Goal: Task Accomplishment & Management: Complete application form

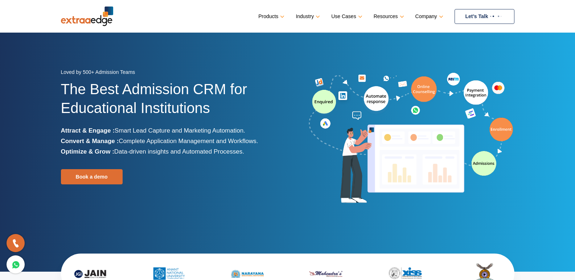
click at [496, 14] on link "Let’s Talk" at bounding box center [485, 16] width 60 height 15
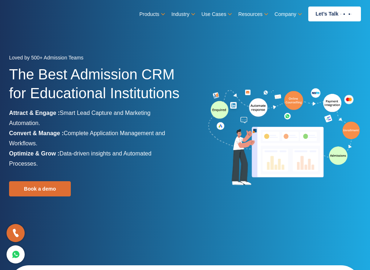
click at [279, 54] on section "Loved by 500+ Admission Teams The Best Admission CRM for Educational Institutio…" at bounding box center [185, 142] width 370 height 284
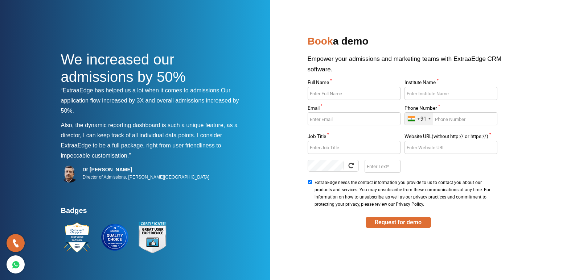
click at [329, 101] on div at bounding box center [354, 96] width 93 height 19
click at [336, 97] on input "Full Name *" at bounding box center [354, 93] width 93 height 13
type input "Shivani Pal"
click at [372, 118] on input "Email *" at bounding box center [354, 118] width 93 height 13
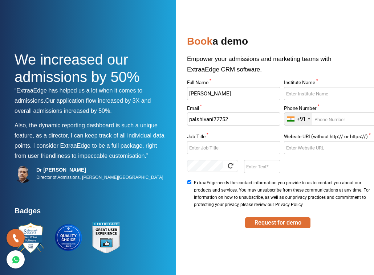
click at [339, 21] on nav at bounding box center [187, 12] width 345 height 24
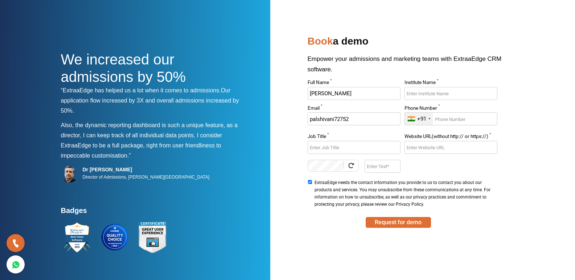
click at [359, 123] on input "palshivani72752" at bounding box center [354, 118] width 93 height 13
type input "palshivani7275@gmail.com"
click at [353, 149] on input "Job Title *" at bounding box center [354, 147] width 93 height 13
type input "N"
type input "Bank"
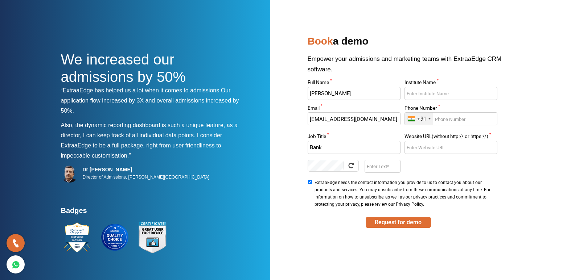
click at [439, 90] on input "Institute Name *" at bounding box center [451, 93] width 93 height 13
type input "Kakadeo Mahendra"
click at [456, 119] on input "Phone Number *" at bounding box center [451, 118] width 93 height 13
type input "7"
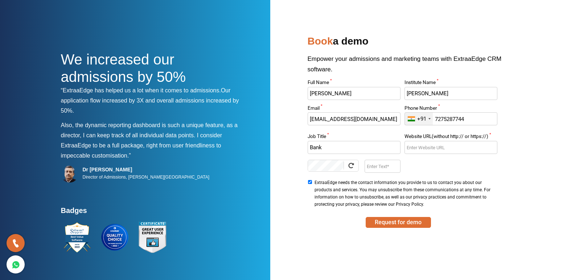
type input "7275287744"
drag, startPoint x: 378, startPoint y: 169, endPoint x: 382, endPoint y: 171, distance: 4.2
click at [382, 171] on input "Enter Text" at bounding box center [383, 166] width 36 height 13
click at [404, 228] on button "Request for demo" at bounding box center [398, 222] width 65 height 11
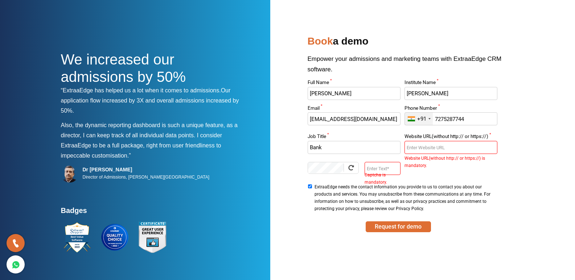
click at [452, 153] on input "Website URL(without http:// or https://) *" at bounding box center [451, 147] width 93 height 13
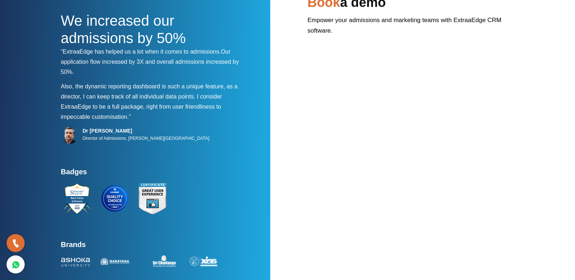
scroll to position [46, 0]
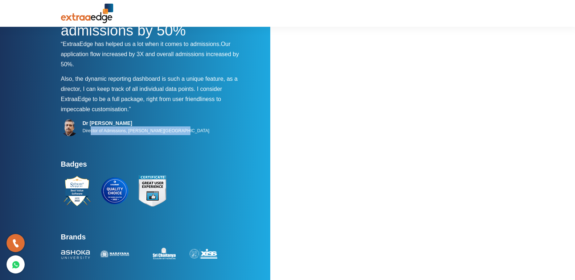
drag, startPoint x: 91, startPoint y: 132, endPoint x: 201, endPoint y: 147, distance: 110.7
click at [201, 147] on div "Dr Umesh Pawardhan Director of Admissions, Vishwakarma University" at bounding box center [153, 139] width 185 height 41
click at [200, 149] on div "Dr Umesh Pawardhan Director of Admissions, Vishwakarma University" at bounding box center [153, 139] width 185 height 41
